Goal: Navigation & Orientation: Find specific page/section

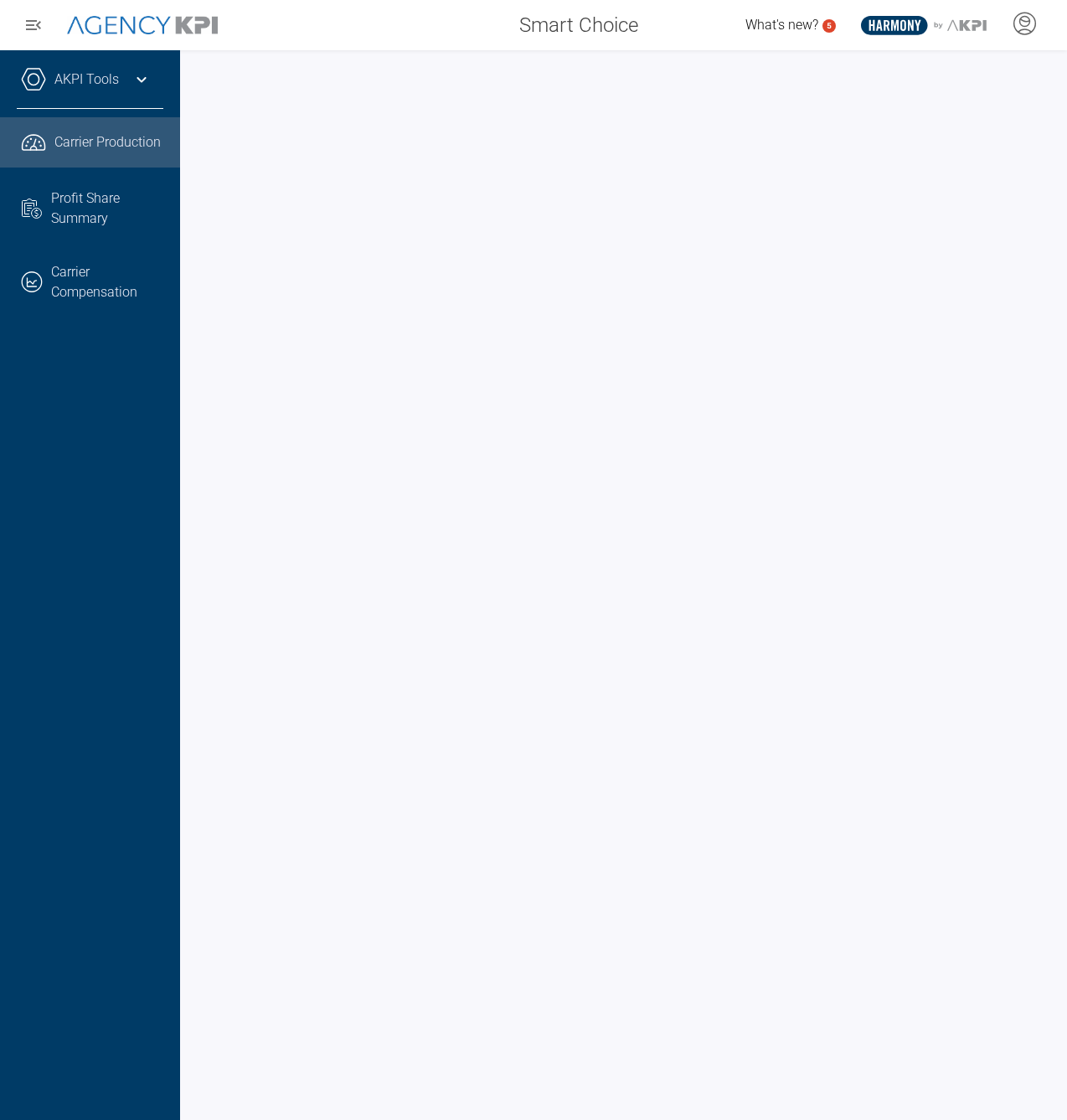
click at [52, 139] on link ".cls-1{fill:none;stroke:#221f20;stroke-linecap:round;stroke-linejoin:round;stro…" at bounding box center [90, 142] width 180 height 50
click at [108, 286] on link ".cls-1{fill:none;stroke:#221f20;stroke-linecap:round;stroke-linejoin:round;stro…" at bounding box center [90, 281] width 180 height 65
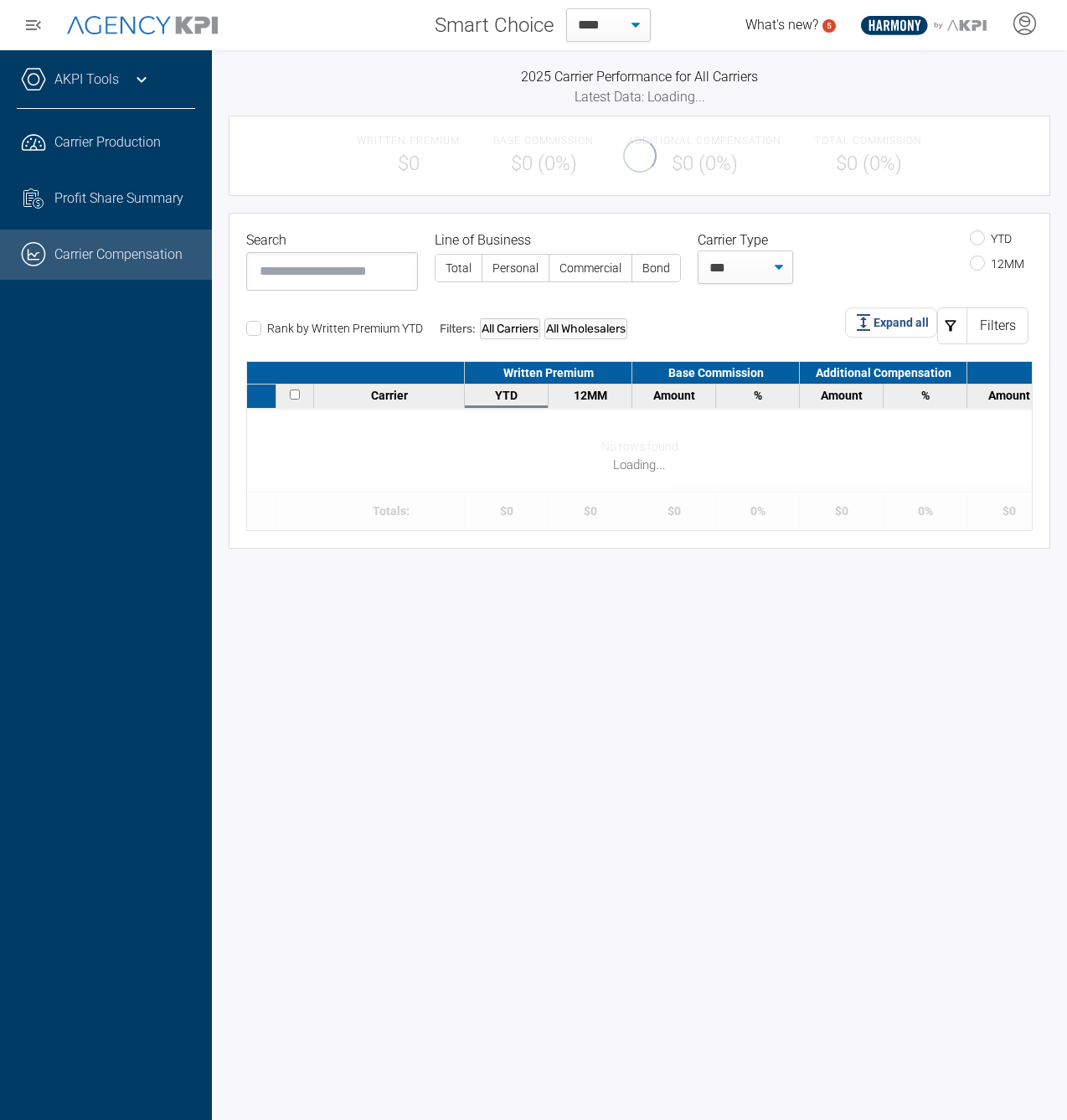
select select "**"
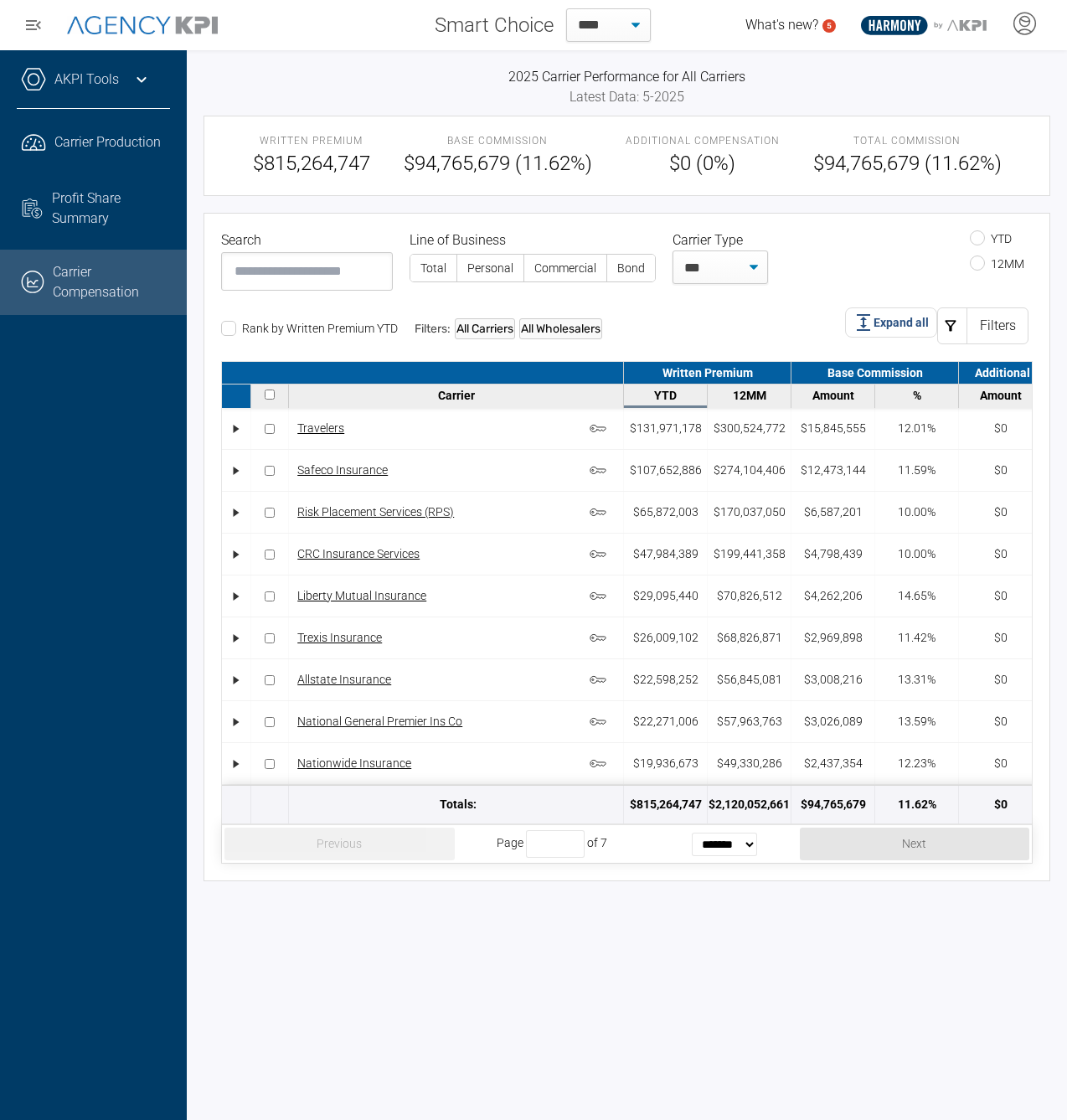
click at [146, 82] on icon at bounding box center [142, 80] width 20 height 20
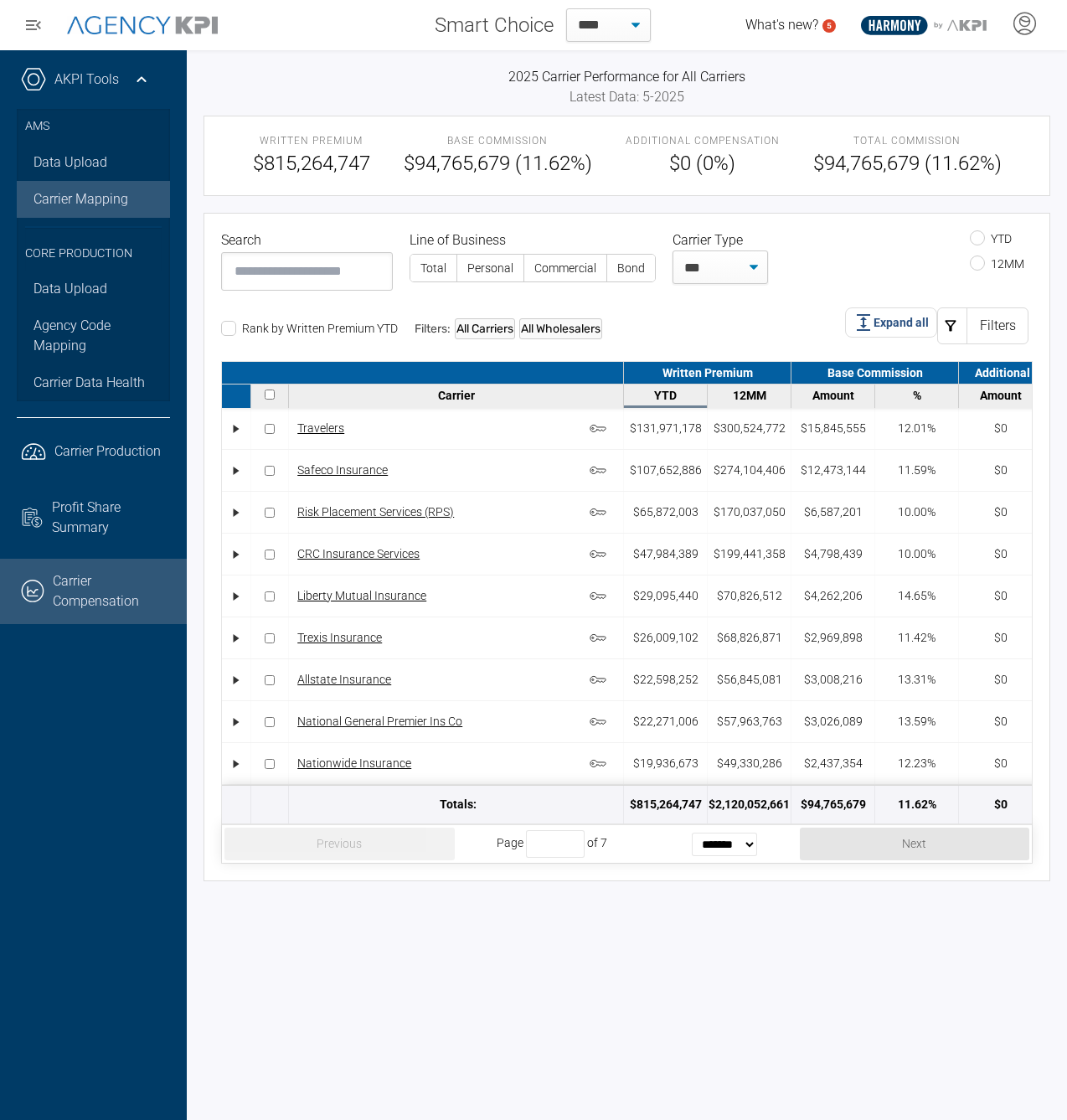
click at [118, 207] on link "Carrier Mapping" at bounding box center [93, 198] width 153 height 36
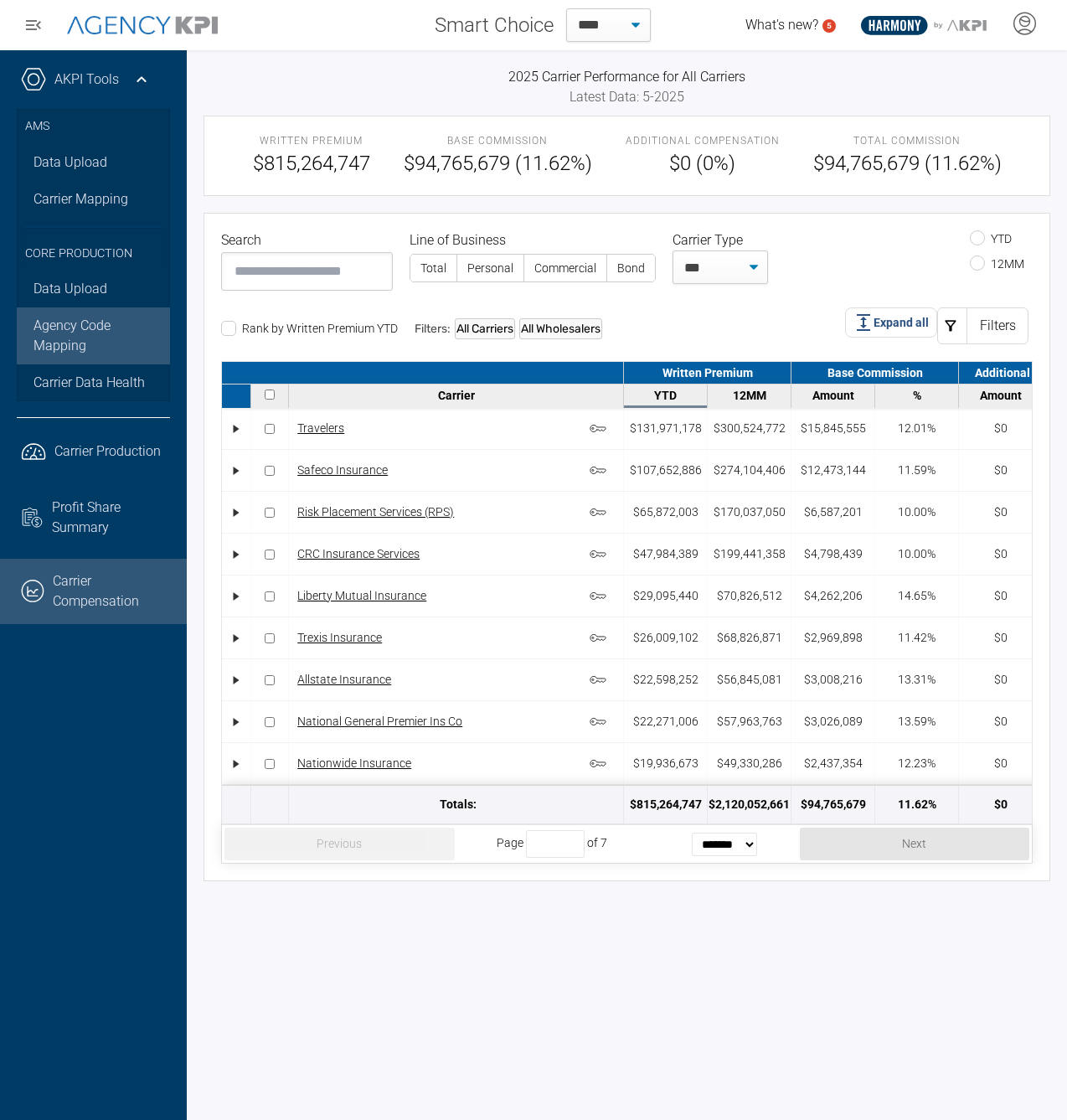
click at [121, 329] on link "Agency Code Mapping" at bounding box center [93, 336] width 153 height 57
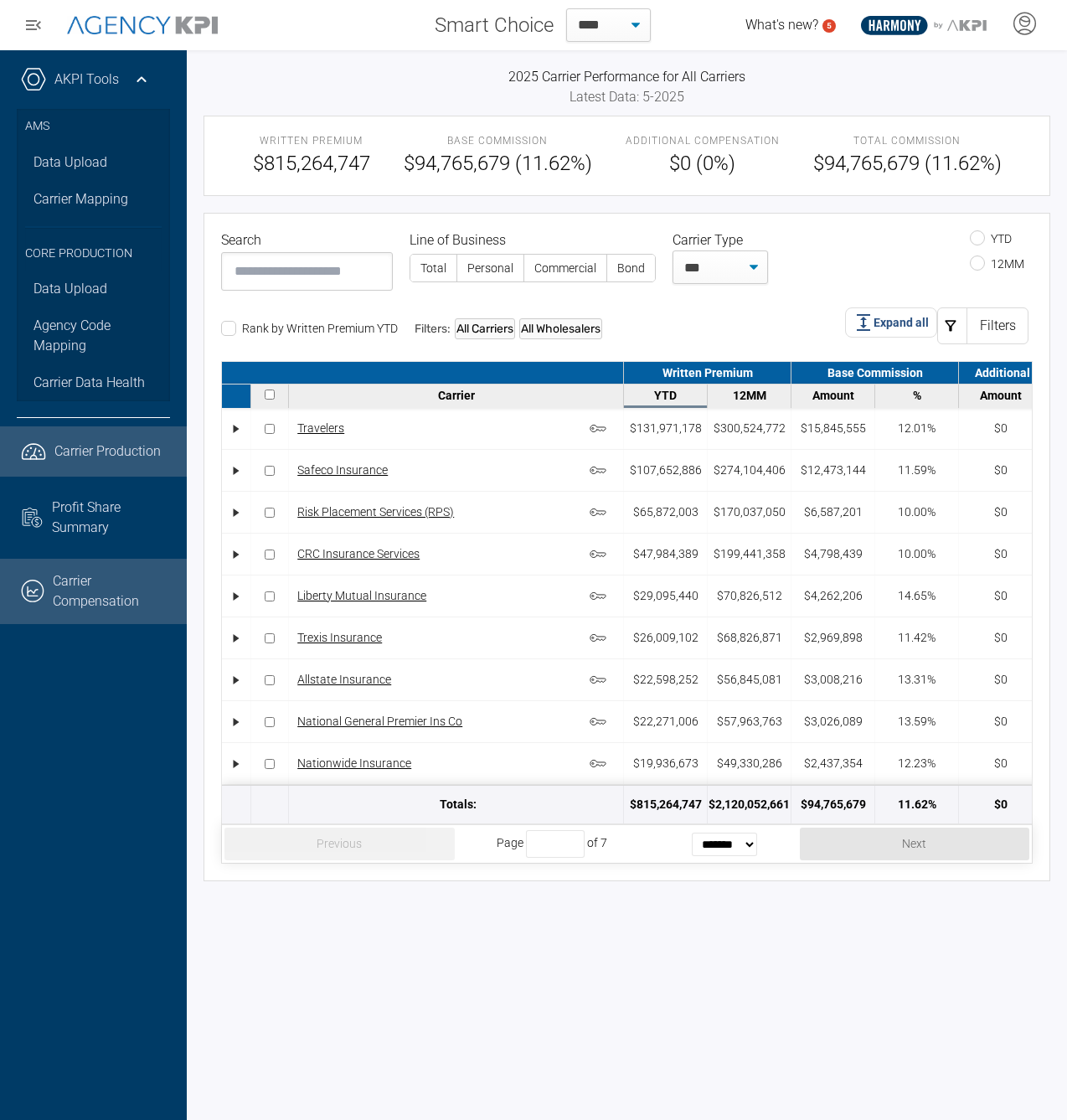
click at [121, 451] on span "Carrier Production" at bounding box center [107, 452] width 106 height 20
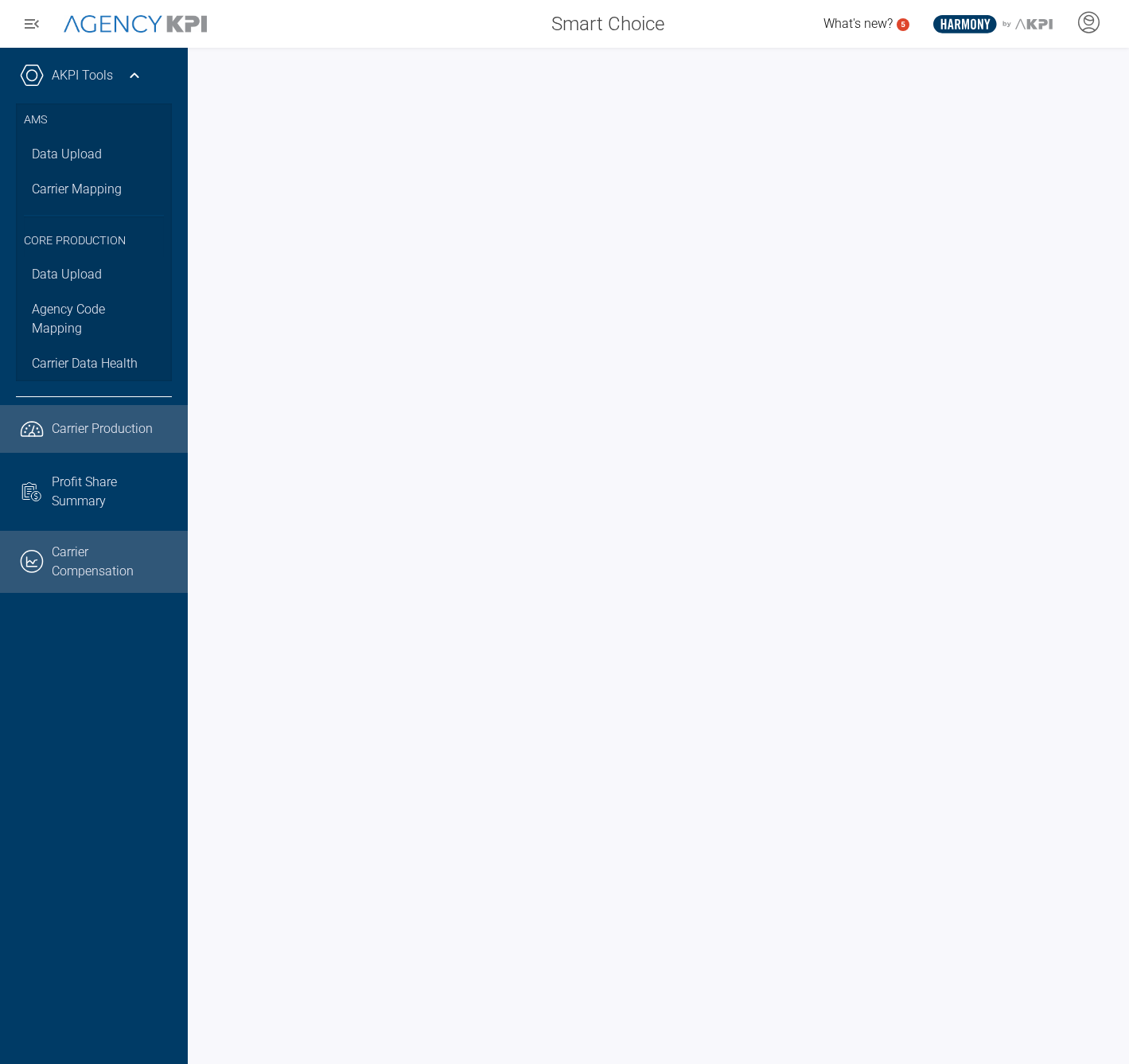
click at [91, 561] on link ".cls-1{fill:none;stroke:#221f20;stroke-linecap:round;stroke-linejoin:round;stro…" at bounding box center [93, 561] width 188 height 62
select select "**"
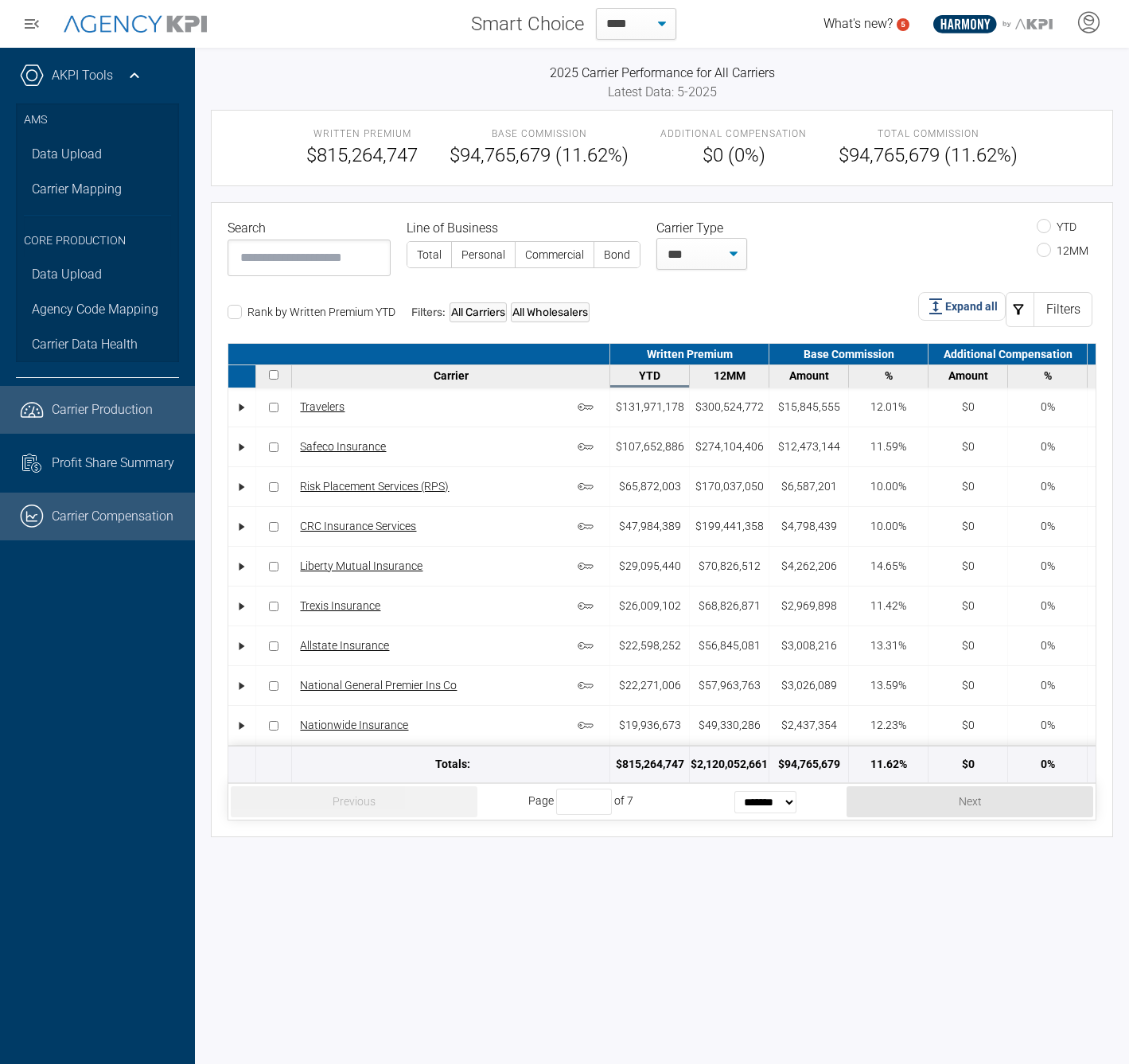
click at [77, 412] on span "Carrier Production" at bounding box center [101, 410] width 101 height 19
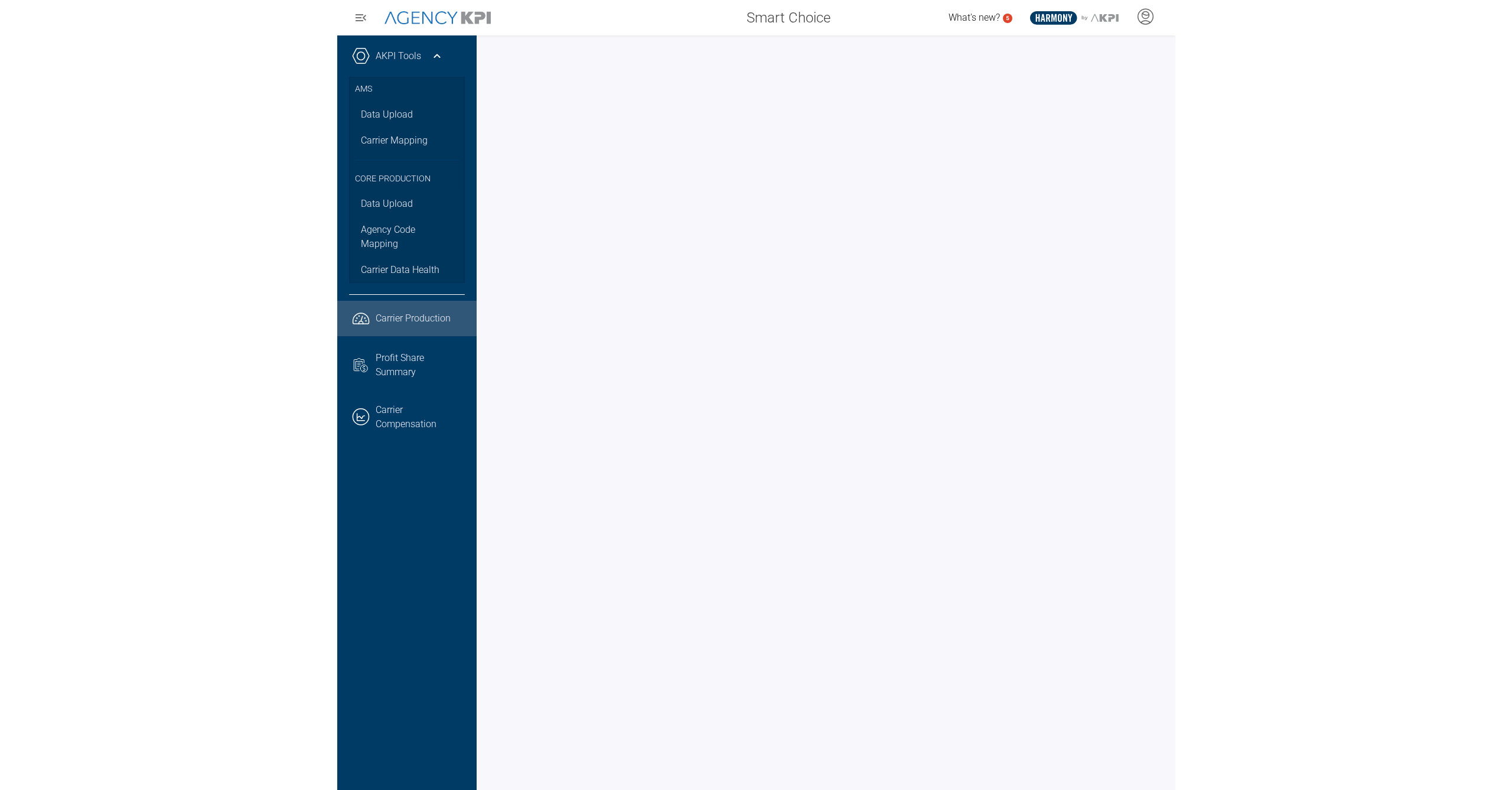
scroll to position [0, 1]
